Goal: Task Accomplishment & Management: Manage account settings

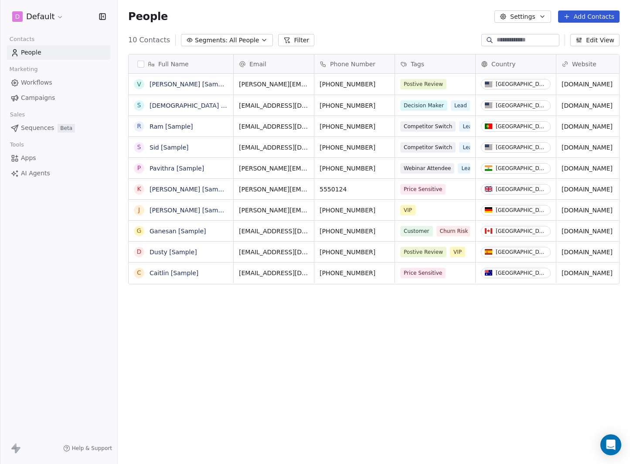
scroll to position [402, 506]
click at [38, 12] on html "D Default Contacts People Marketing Workflows Campaigns Sales Sequences Beta To…" at bounding box center [315, 232] width 630 height 464
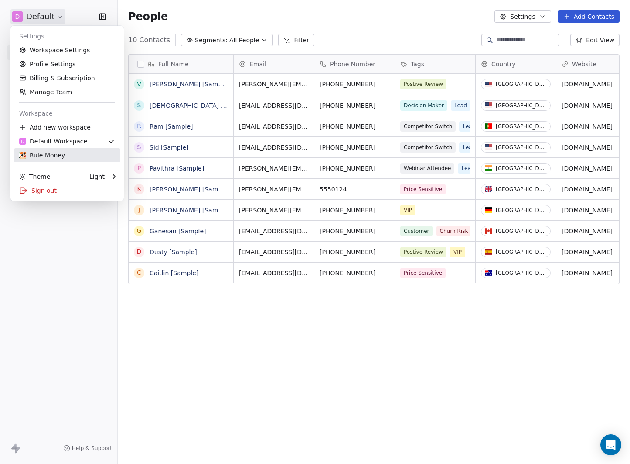
click at [57, 152] on div "Rule Money" at bounding box center [42, 155] width 46 height 9
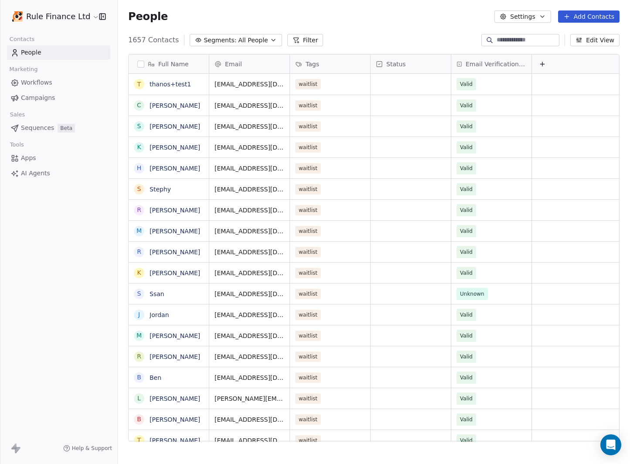
scroll to position [402, 506]
click at [164, 85] on link "thanos+test1" at bounding box center [170, 84] width 41 height 7
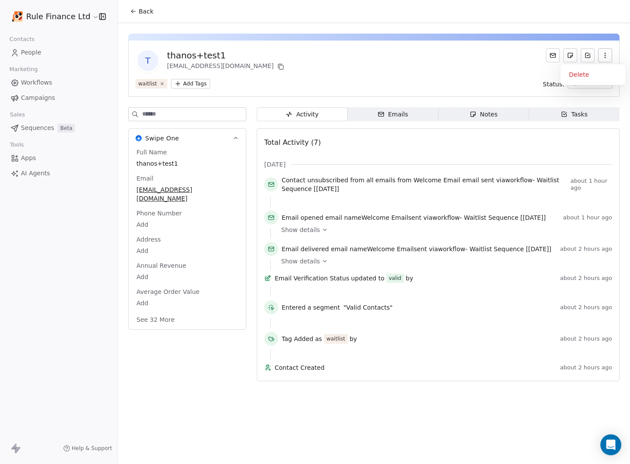
click at [608, 58] on icon "button" at bounding box center [605, 55] width 7 height 7
click at [606, 52] on icon "button" at bounding box center [605, 55] width 7 height 7
click at [575, 75] on div "Delete" at bounding box center [593, 75] width 58 height 14
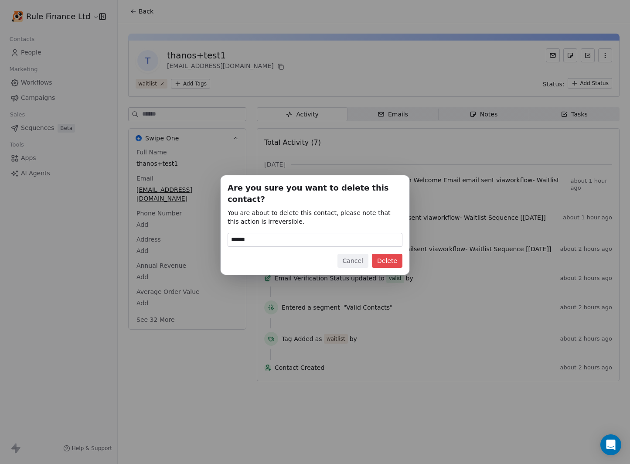
type input "******"
click at [390, 255] on button "Delete" at bounding box center [387, 261] width 31 height 14
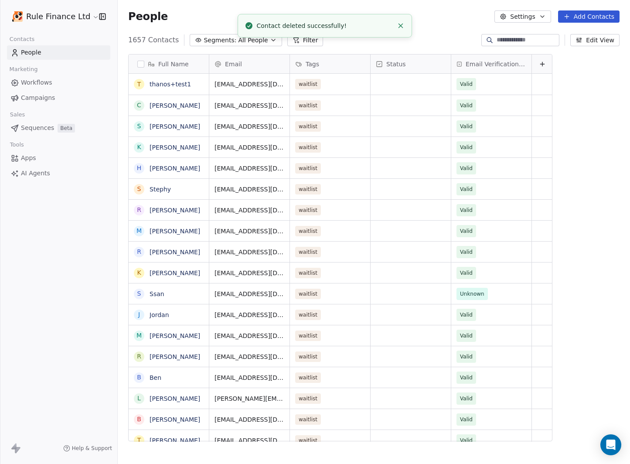
scroll to position [402, 506]
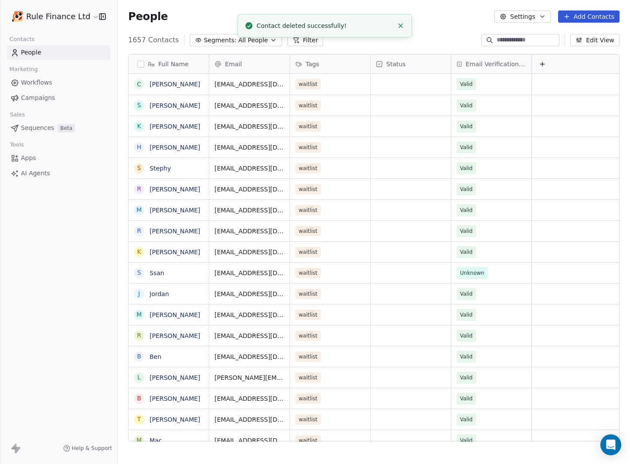
click at [402, 26] on icon "Close toast" at bounding box center [401, 26] width 8 height 8
